Goal: Information Seeking & Learning: Understand process/instructions

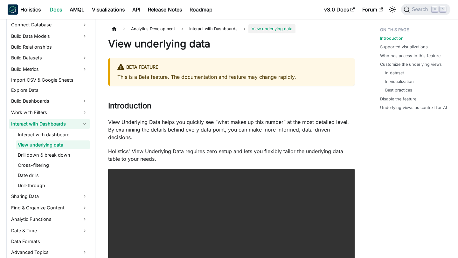
scroll to position [121, 0]
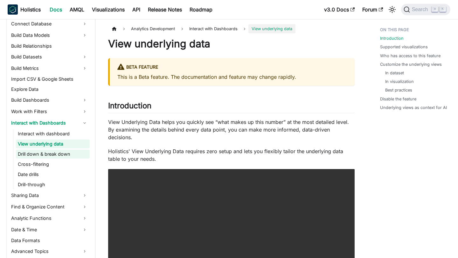
click at [59, 154] on link "Drill down & break down" at bounding box center [53, 154] width 74 height 9
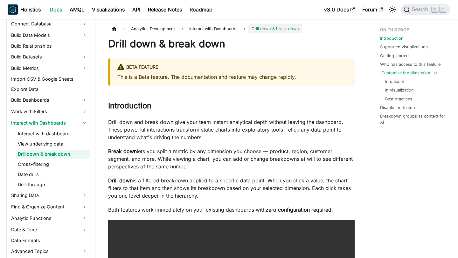
click at [424, 73] on link "Customize the dimension list" at bounding box center [409, 73] width 56 height 6
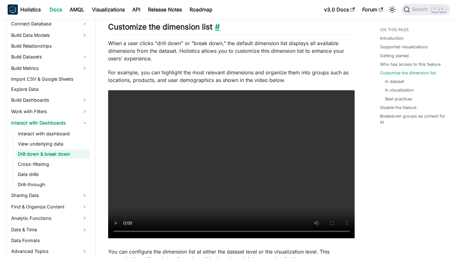
click at [214, 28] on link "​" at bounding box center [215, 26] width 7 height 9
click at [216, 26] on link "​" at bounding box center [215, 26] width 7 height 9
click at [210, 47] on p "When a user clicks "drill down" or "break down," the default dimension list dis…" at bounding box center [231, 50] width 246 height 23
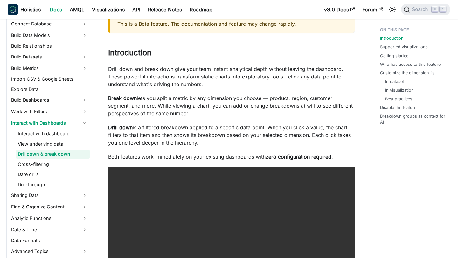
scroll to position [59, 0]
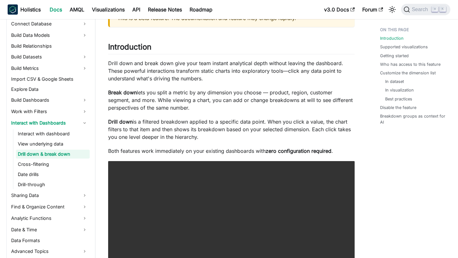
click at [211, 95] on p "Break down lets you split a metric by any dimension you choose — product, regio…" at bounding box center [231, 100] width 246 height 23
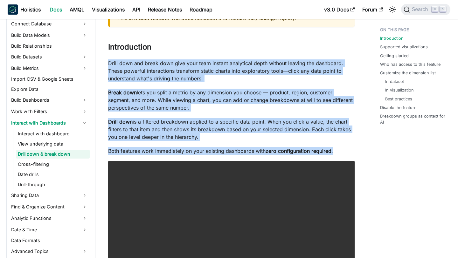
drag, startPoint x: 108, startPoint y: 65, endPoint x: 334, endPoint y: 149, distance: 240.6
copy div "Drill down and break down give your team instant analytical depth without leavi…"
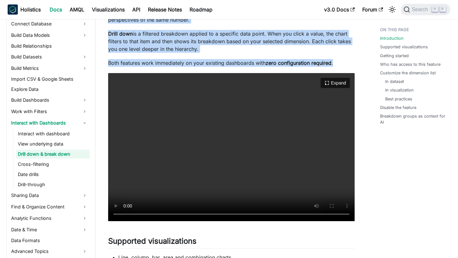
scroll to position [153, 0]
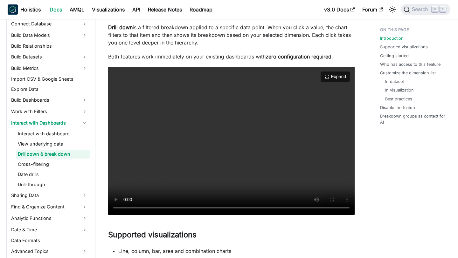
click at [224, 113] on video "Your browser does not support embedding video, but you can download it ." at bounding box center [231, 141] width 246 height 148
click at [329, 78] on button "Expand" at bounding box center [334, 76] width 31 height 11
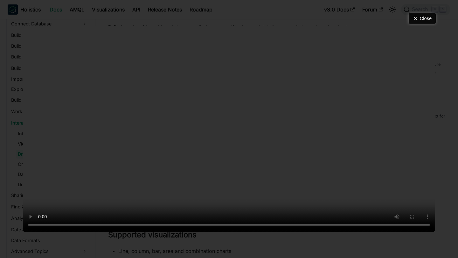
click at [423, 13] on button "Close" at bounding box center [421, 18] width 27 height 11
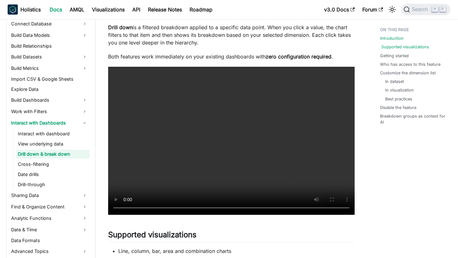
click at [401, 46] on link "Supported visualizations" at bounding box center [405, 47] width 48 height 6
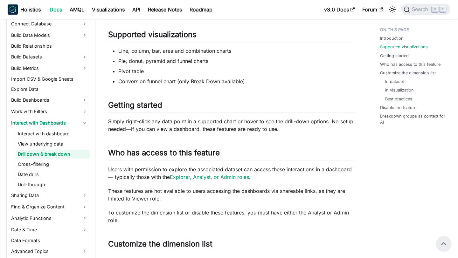
scroll to position [353, 0]
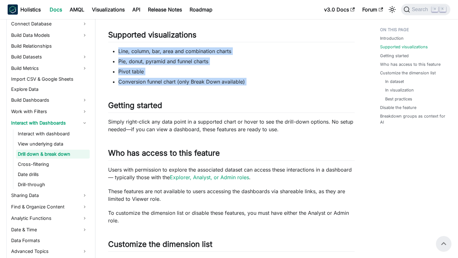
drag, startPoint x: 118, startPoint y: 51, endPoint x: 270, endPoint y: 87, distance: 156.5
copy div "Line, column, bar, area and combination charts Pie, donut, pyramid and funnel c…"
click at [406, 72] on link "Customize the dimension list" at bounding box center [409, 73] width 56 height 6
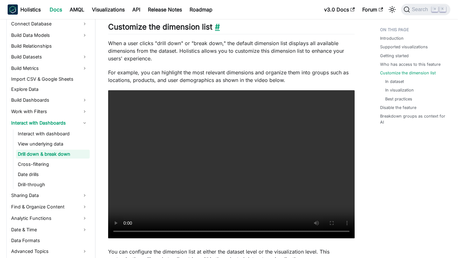
click at [214, 28] on link "​" at bounding box center [215, 26] width 7 height 9
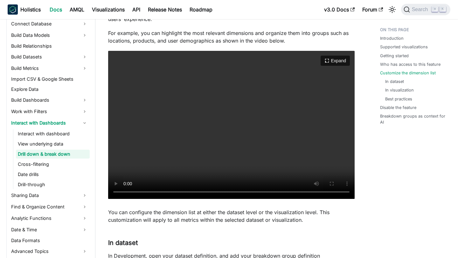
scroll to position [622, 0]
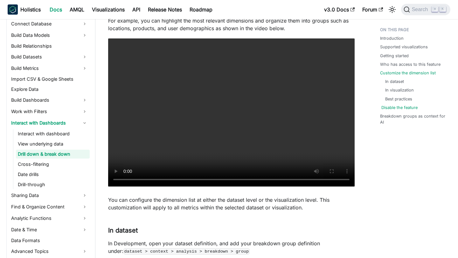
click at [398, 106] on link "Disable the feature" at bounding box center [399, 108] width 36 height 6
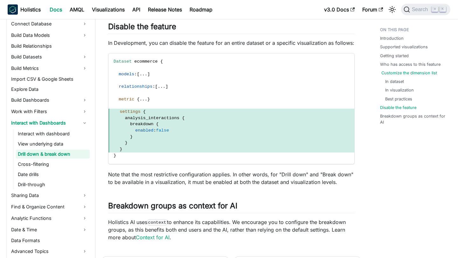
click at [397, 74] on link "Customize the dimension list" at bounding box center [409, 73] width 56 height 6
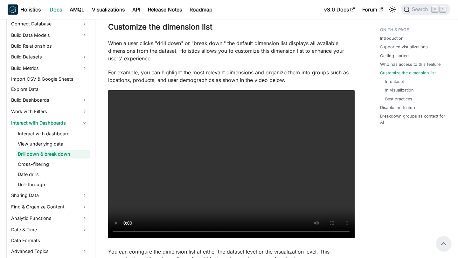
scroll to position [561, 0]
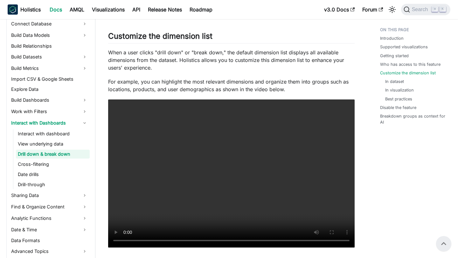
click at [113, 62] on p "When a user clicks "drill down" or "break down," the default dimension list dis…" at bounding box center [231, 60] width 246 height 23
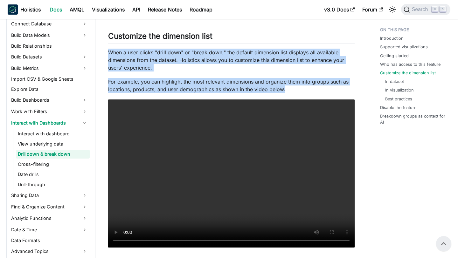
drag, startPoint x: 108, startPoint y: 53, endPoint x: 309, endPoint y: 89, distance: 204.3
copy div "When a user clicks "drill down" or "break down," the default dimension list dis…"
click at [218, 37] on link "​" at bounding box center [215, 35] width 7 height 9
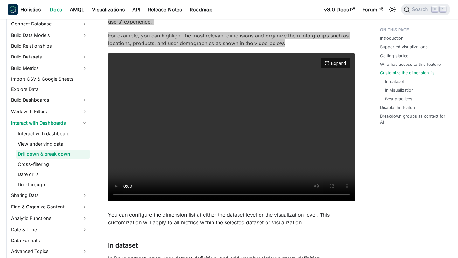
scroll to position [613, 0]
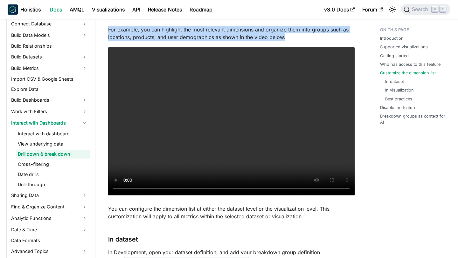
click at [170, 216] on p "You can configure the dimension list at either the dataset level or the visuali…" at bounding box center [231, 212] width 246 height 15
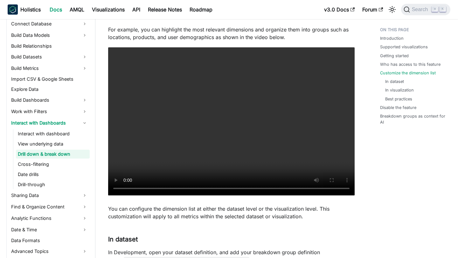
click at [170, 216] on p "You can configure the dimension list at either the dataset level or the visuali…" at bounding box center [231, 212] width 246 height 15
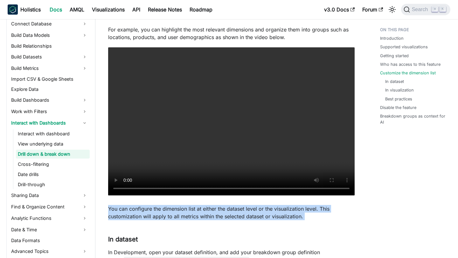
copy div "You can configure the dimension list at either the dataset level or the visuali…"
click at [436, 73] on li "Customize the dimension list In dataset In visualization Best practices" at bounding box center [414, 86] width 68 height 32
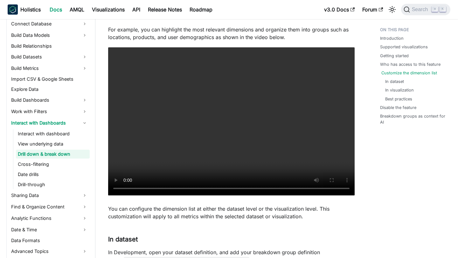
click at [433, 73] on link "Customize the dimension list" at bounding box center [409, 73] width 56 height 6
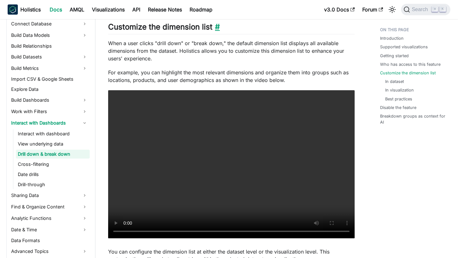
click at [217, 30] on link "​" at bounding box center [215, 26] width 7 height 9
click at [390, 106] on link "Disable the feature" at bounding box center [399, 108] width 36 height 6
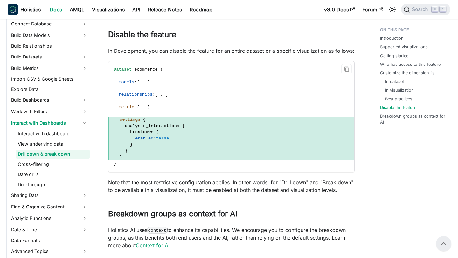
scroll to position [1434, 0]
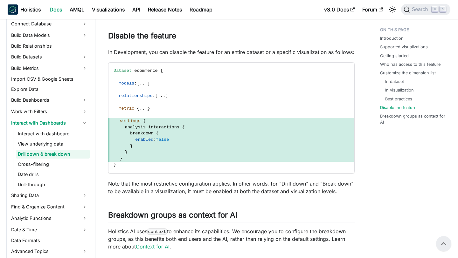
click at [224, 50] on p "In Development, you can disable the feature for an entire dataset or a specific…" at bounding box center [231, 52] width 246 height 8
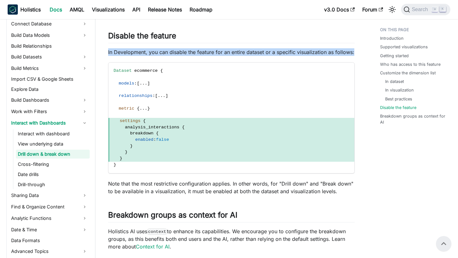
copy div "In Development, you can disable the feature for an entire dataset or a specific…"
click at [346, 69] on icon "Copy code to clipboard" at bounding box center [346, 71] width 6 height 6
copy div "In Development, you can disable the feature for an entire dataset or a specific…"
click at [124, 85] on span "models" at bounding box center [127, 83] width 16 height 5
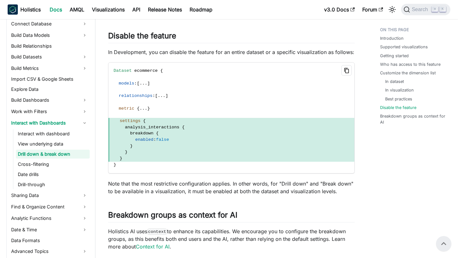
click at [346, 68] on button "Copy code to clipboard" at bounding box center [346, 70] width 10 height 10
click at [180, 37] on link "​" at bounding box center [179, 35] width 7 height 9
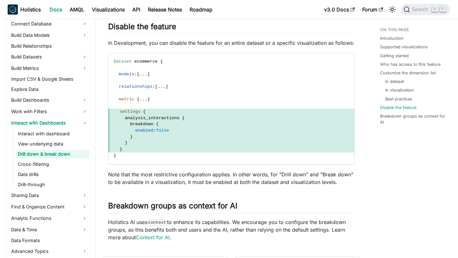
click at [158, 181] on p "Note that the most restrictive configuration applies. In other words, for "Dril…" at bounding box center [231, 178] width 246 height 15
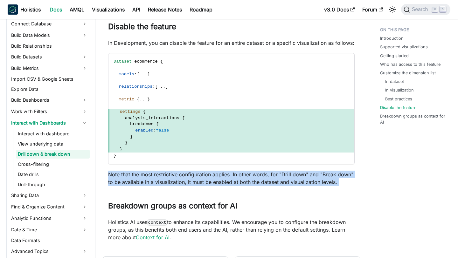
copy div "Note that the most restrictive configuration applies. In other words, for "Dril…"
click at [39, 146] on link "View underlying data" at bounding box center [53, 143] width 74 height 9
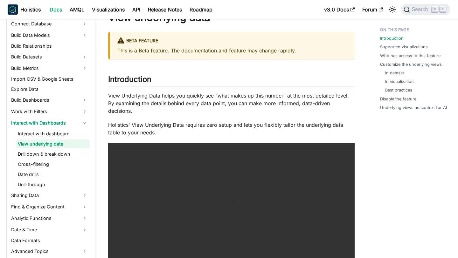
scroll to position [27, 0]
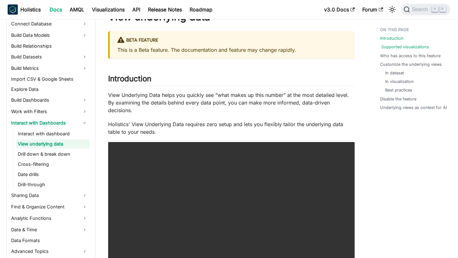
click at [399, 45] on link "Supported visualizations" at bounding box center [405, 47] width 48 height 6
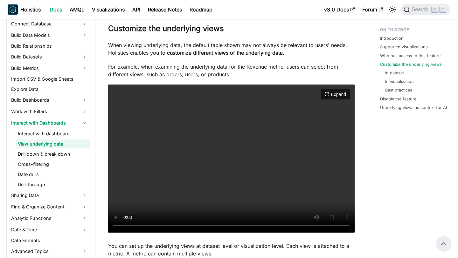
scroll to position [474, 0]
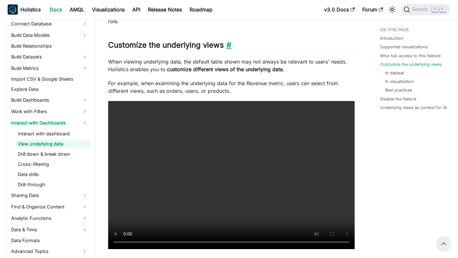
click at [227, 40] on link "​" at bounding box center [227, 44] width 7 height 9
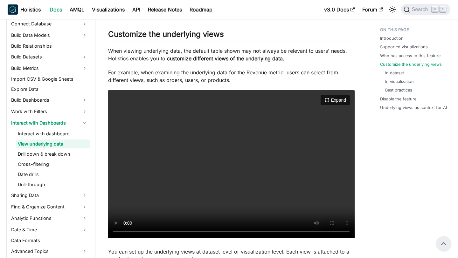
scroll to position [478, 0]
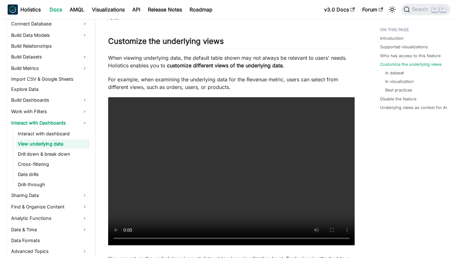
click at [108, 54] on p "When viewing underlying data, the default table shown may not always be relevan…" at bounding box center [231, 61] width 246 height 15
drag, startPoint x: 108, startPoint y: 50, endPoint x: 237, endPoint y: 90, distance: 135.2
copy div "When viewing underlying data, the default table shown may not always be relevan…"
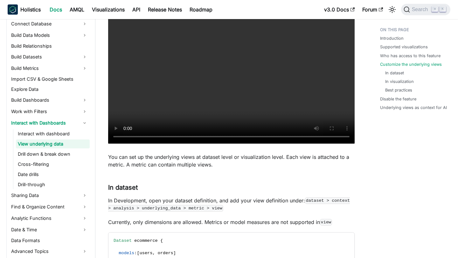
scroll to position [606, 0]
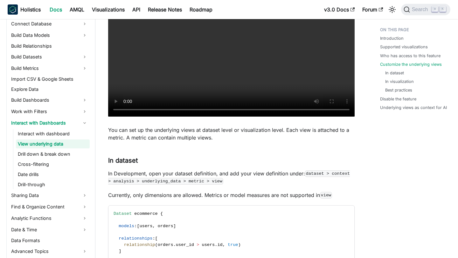
click at [198, 126] on p "You can set up the underlying views at dataset level or visualization level. Ea…" at bounding box center [231, 133] width 246 height 15
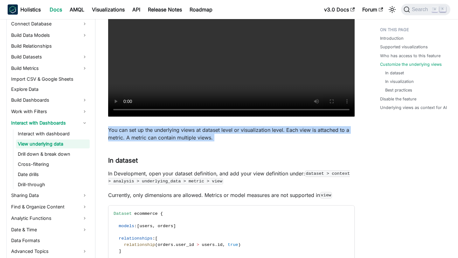
copy div "You can set up the underlying views at dataset level or visualization level. Ea…"
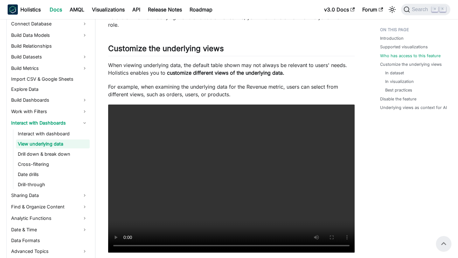
scroll to position [332, 0]
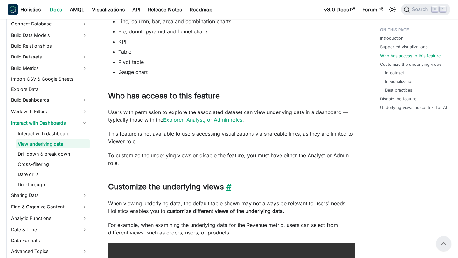
click at [227, 182] on link "​" at bounding box center [227, 186] width 7 height 9
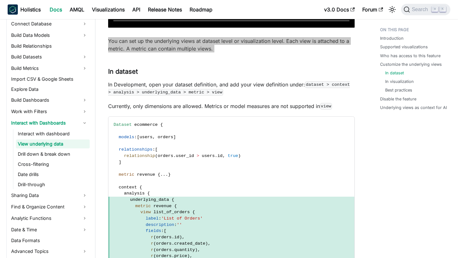
scroll to position [712, 0]
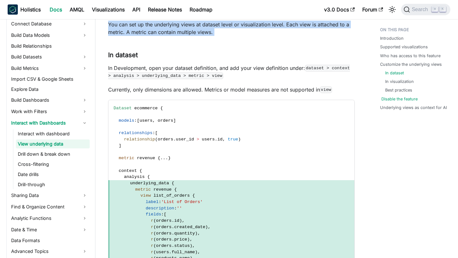
click at [405, 98] on link "Disable the feature" at bounding box center [399, 99] width 36 height 6
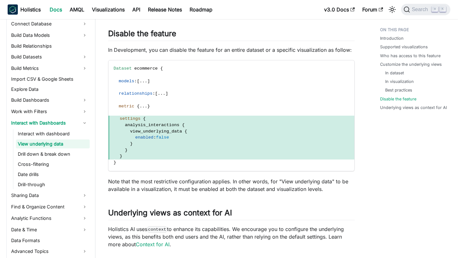
click at [156, 46] on p "In Development, you can disable the feature for an entire dataset or a specific…" at bounding box center [231, 50] width 246 height 8
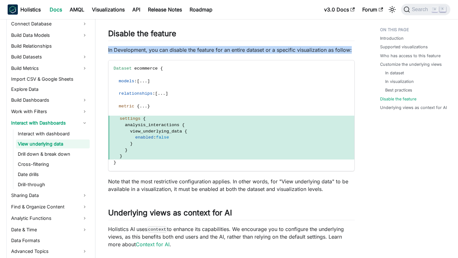
copy div "In Development, you can disable the feature for an entire dataset or a specific…"
click at [347, 67] on icon "Copy code to clipboard" at bounding box center [346, 68] width 2 height 2
click at [277, 178] on p "Note that the most restrictive configuration applies. In other words, for "View…" at bounding box center [231, 185] width 246 height 15
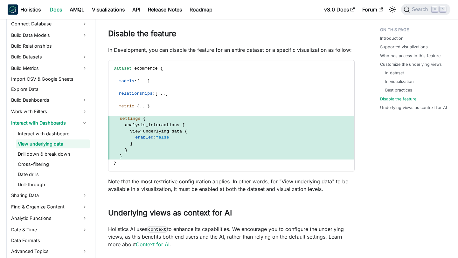
click at [277, 178] on p "Note that the most restrictive configuration applies. In other words, for "View…" at bounding box center [231, 185] width 246 height 15
